Goal: Navigation & Orientation: Go to known website

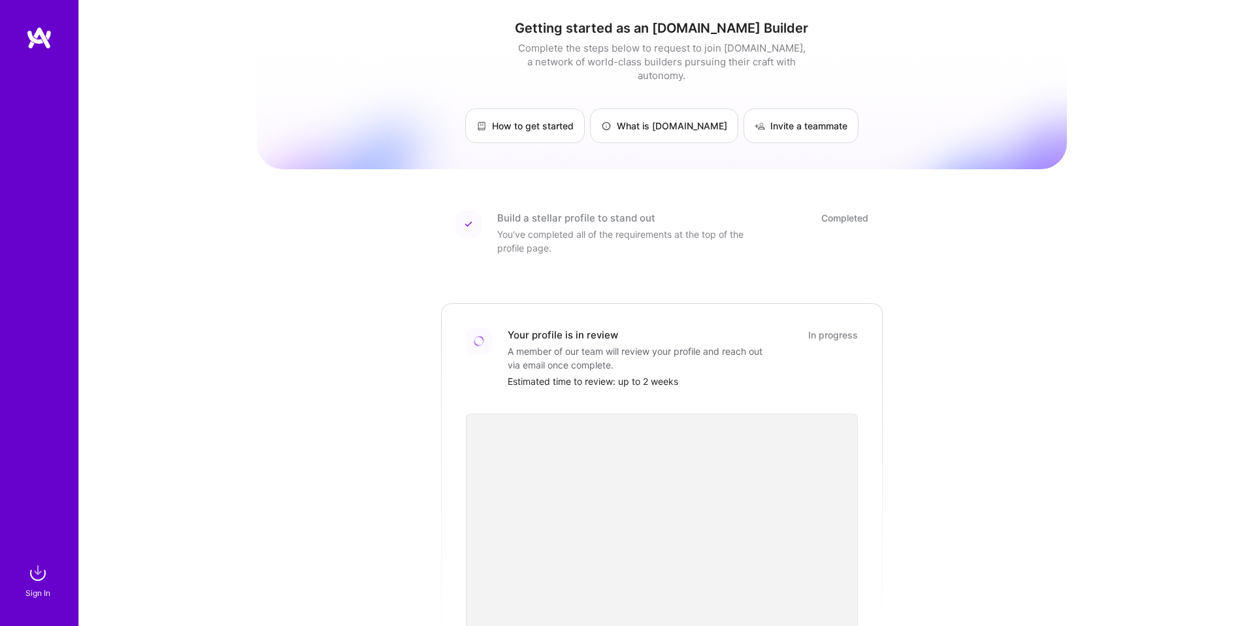
click at [45, 588] on div "Sign In" at bounding box center [37, 593] width 25 height 14
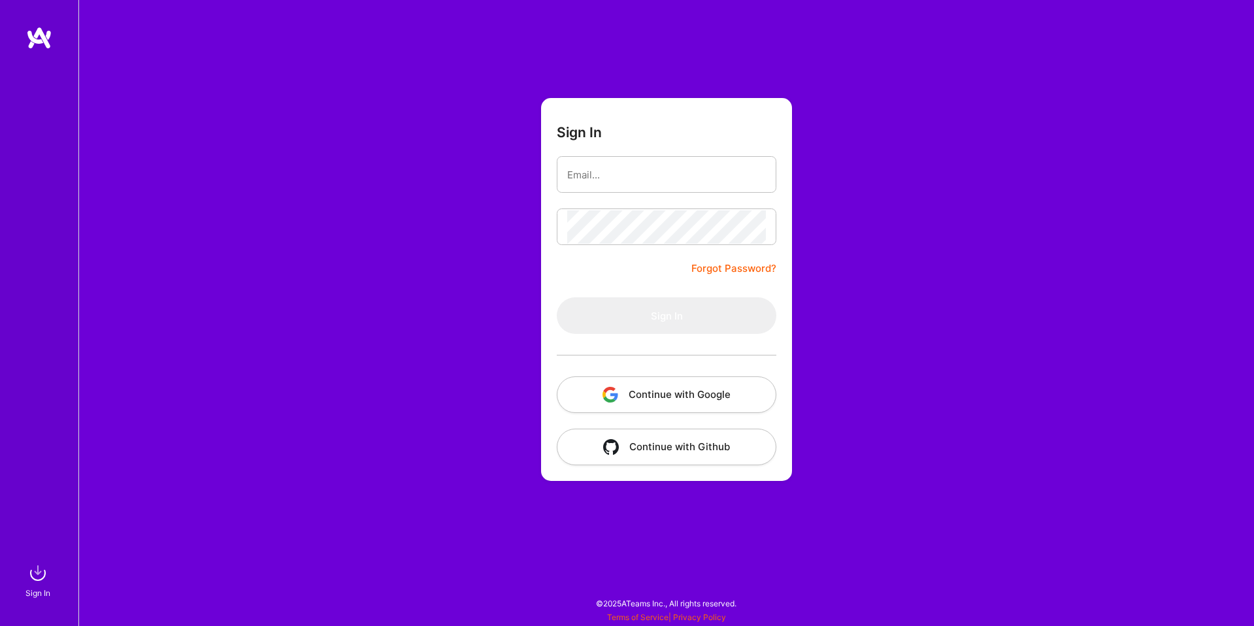
click at [772, 399] on button "Continue with Google" at bounding box center [667, 394] width 220 height 37
